Goal: Navigation & Orientation: Understand site structure

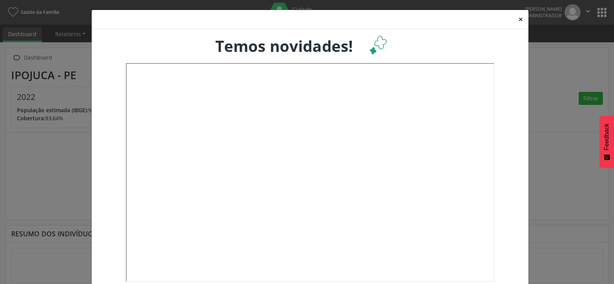
click at [520, 20] on button "×" at bounding box center [520, 19] width 15 height 19
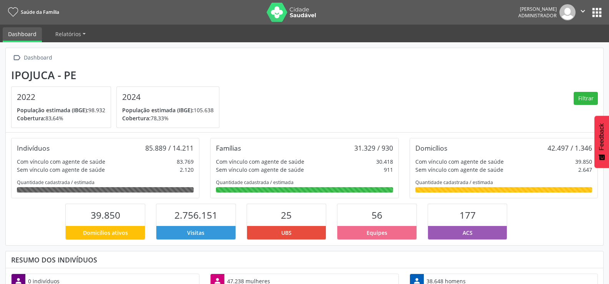
scroll to position [127, 199]
click at [594, 12] on button "apps" at bounding box center [596, 12] width 13 height 13
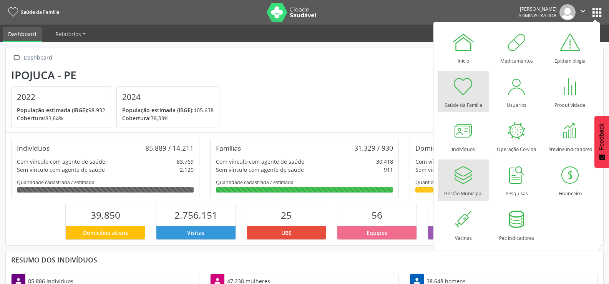
click at [466, 181] on div at bounding box center [463, 174] width 23 height 23
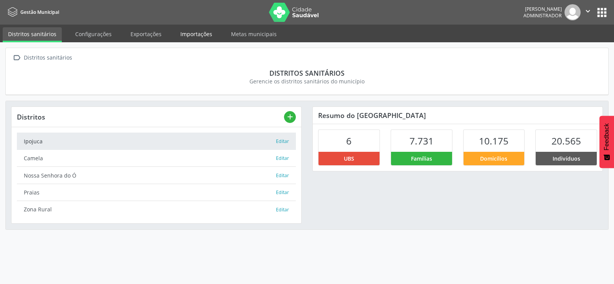
click at [197, 31] on link "Importações" at bounding box center [196, 33] width 43 height 13
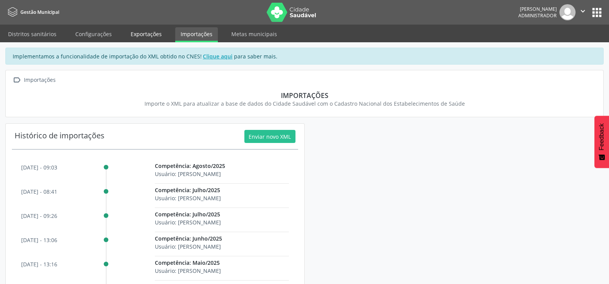
click at [143, 34] on link "Exportações" at bounding box center [146, 33] width 42 height 13
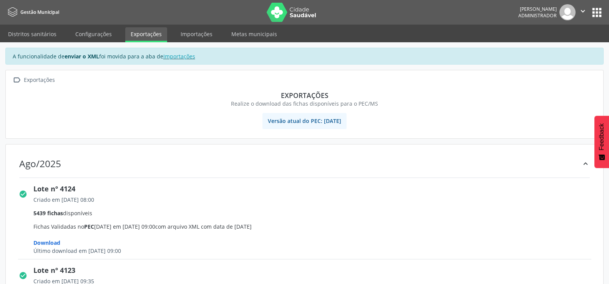
click at [148, 33] on link "Exportações" at bounding box center [146, 34] width 42 height 15
click at [197, 30] on link "Importações" at bounding box center [196, 33] width 43 height 13
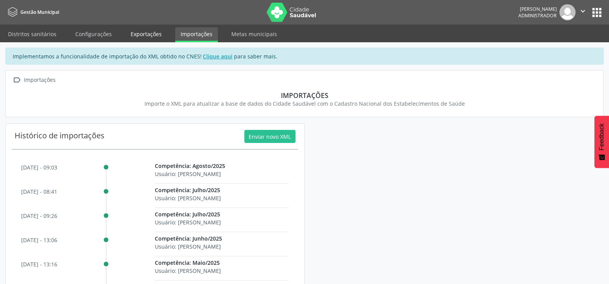
click at [159, 32] on link "Exportações" at bounding box center [146, 33] width 42 height 13
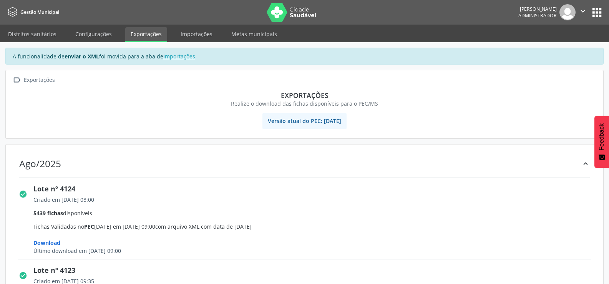
click at [596, 14] on button "apps" at bounding box center [596, 12] width 13 height 13
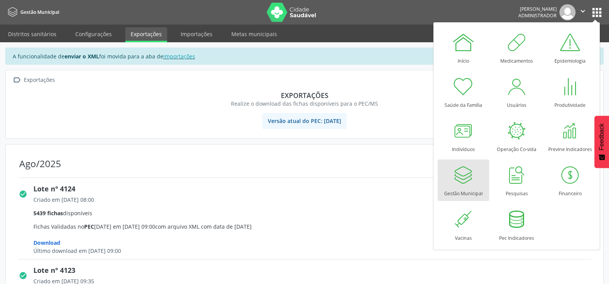
click at [455, 187] on div "Gestão Municipal" at bounding box center [463, 191] width 38 height 10
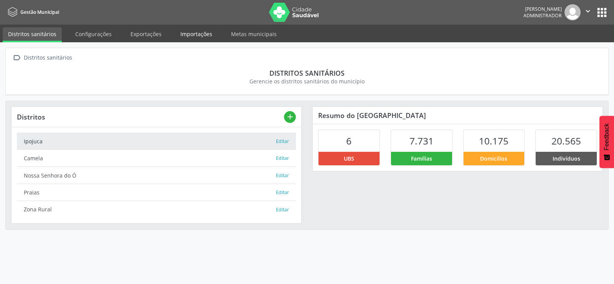
click at [203, 36] on link "Importações" at bounding box center [196, 33] width 43 height 13
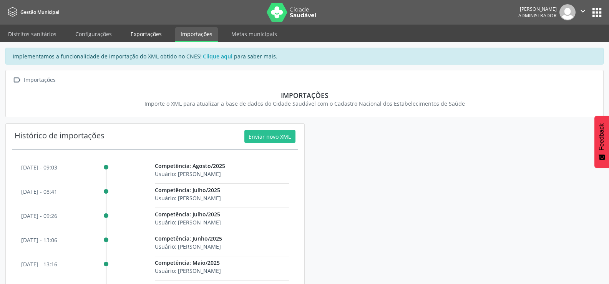
click at [151, 33] on link "Exportações" at bounding box center [146, 33] width 42 height 13
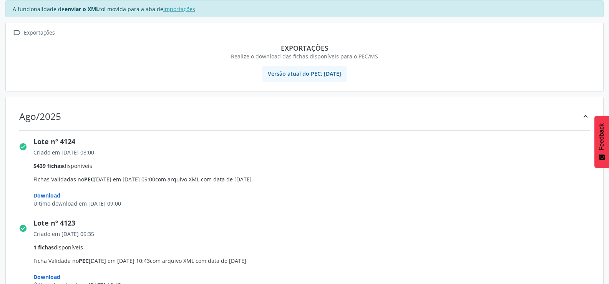
scroll to position [115, 0]
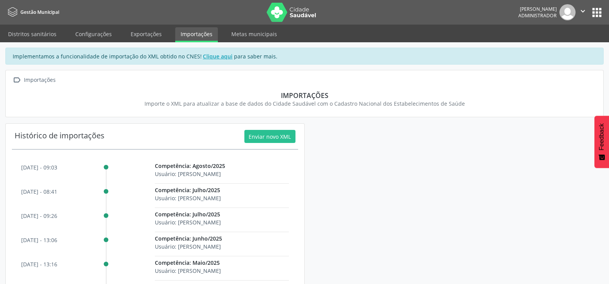
click at [599, 13] on button "apps" at bounding box center [596, 12] width 13 height 13
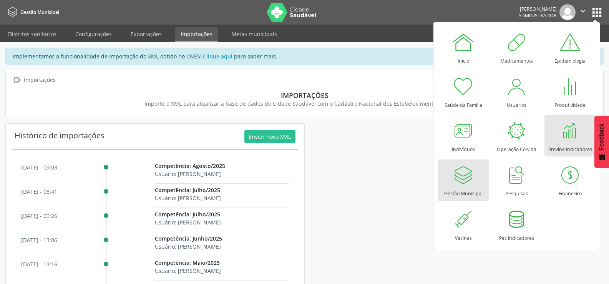
click at [558, 140] on div at bounding box center [569, 130] width 23 height 23
